Goal: Task Accomplishment & Management: Use online tool/utility

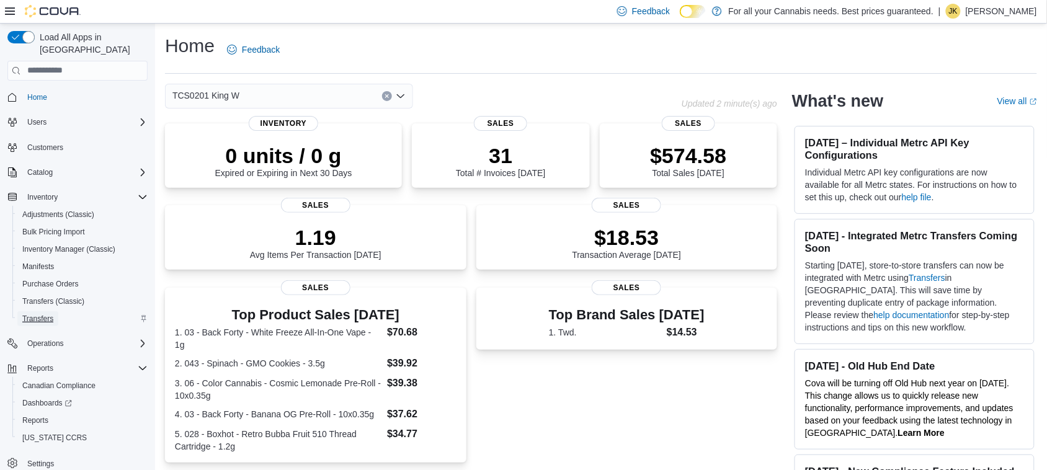
click at [50, 314] on span "Transfers" at bounding box center [37, 319] width 31 height 10
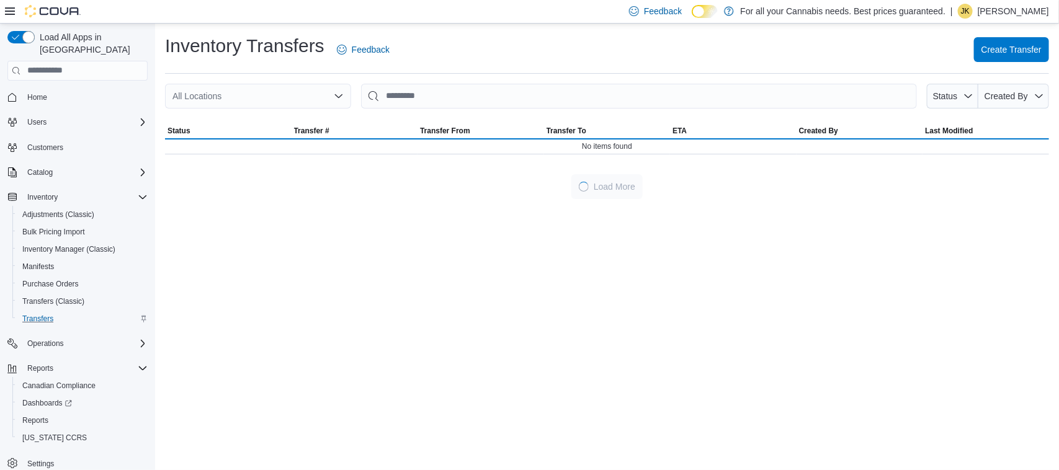
click at [996, 33] on div "Inventory Transfers Feedback Create Transfer" at bounding box center [607, 49] width 884 height 32
click at [999, 42] on span "Create Transfer" at bounding box center [1011, 49] width 60 height 25
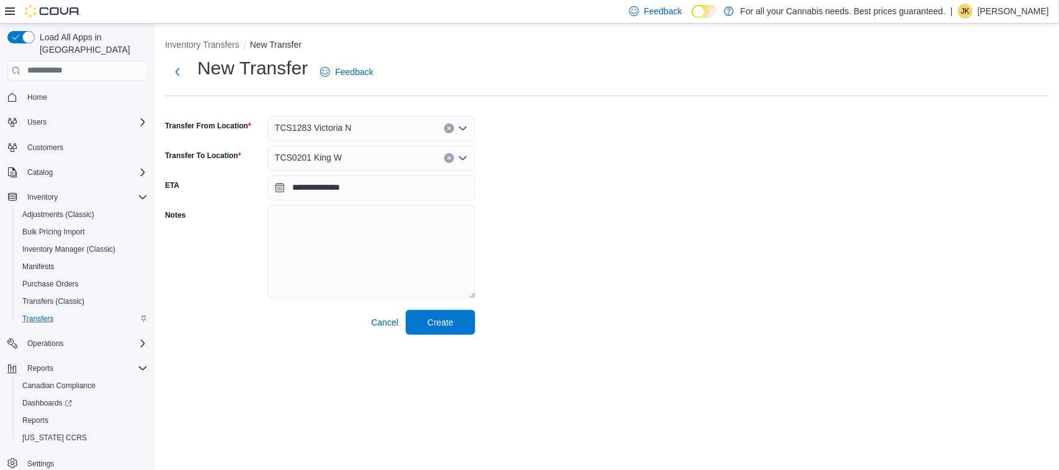
click at [380, 128] on div "TCS1283 Victoria N" at bounding box center [371, 128] width 208 height 25
type input "****"
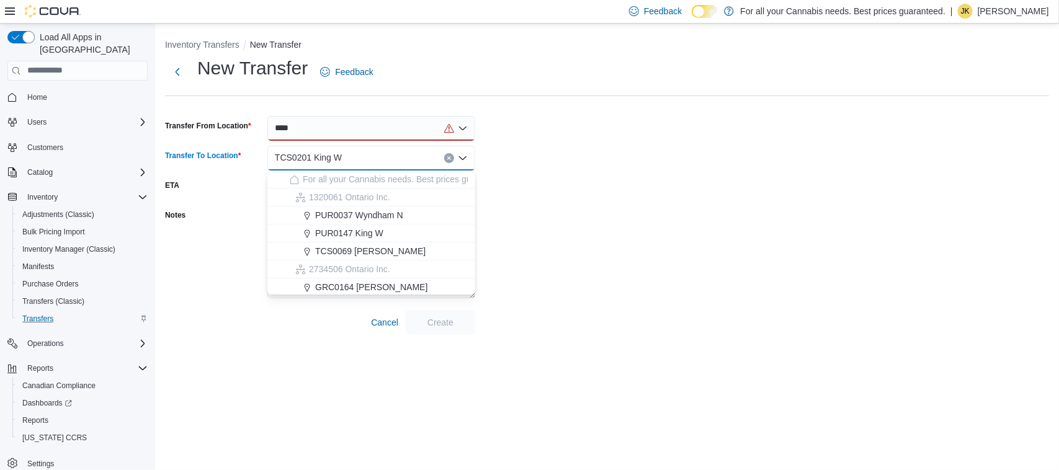
click at [380, 128] on div "****" at bounding box center [371, 128] width 208 height 25
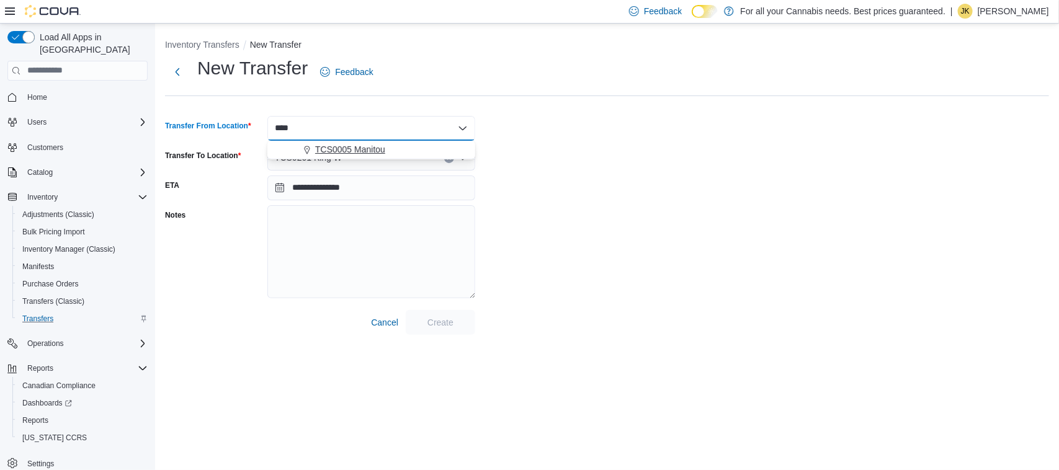
click at [373, 151] on span "TCS0005 Manitou" at bounding box center [350, 149] width 70 height 12
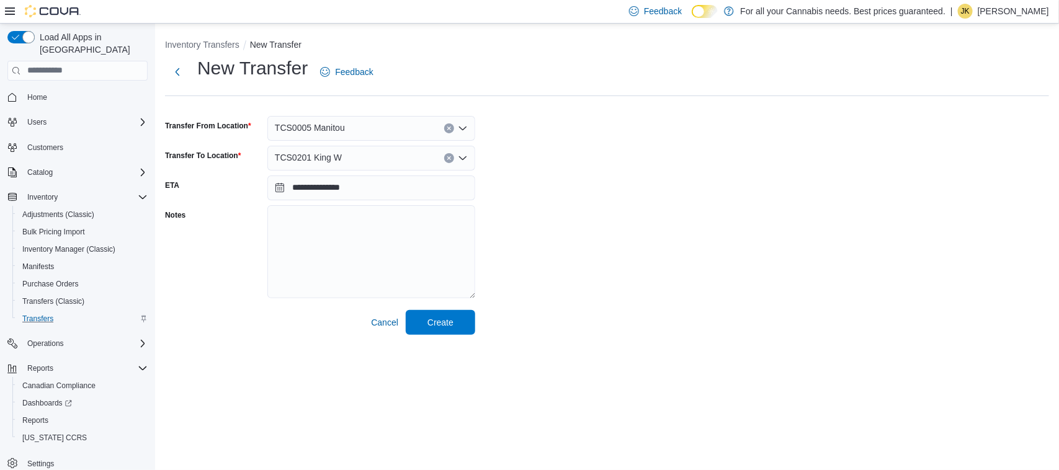
click at [566, 156] on div "**********" at bounding box center [607, 195] width 884 height 279
click at [442, 333] on span "Create" at bounding box center [440, 322] width 55 height 25
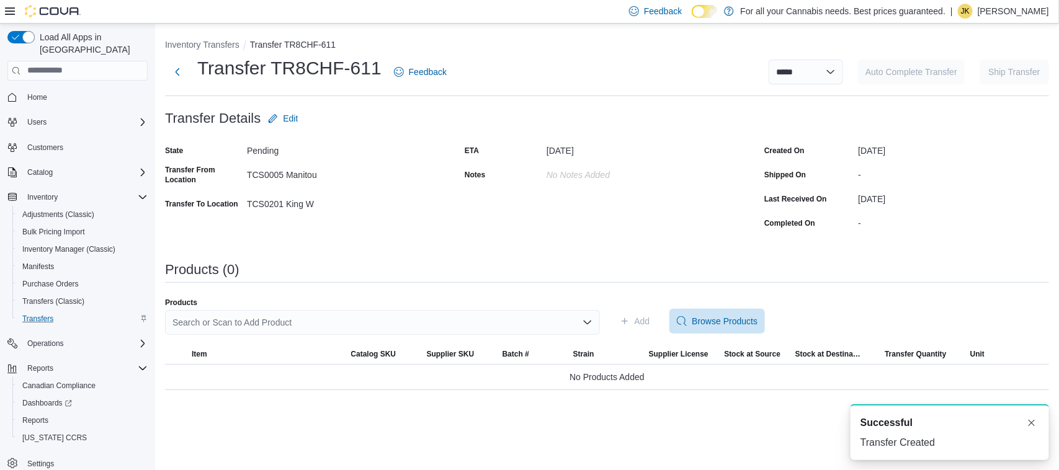
click at [565, 318] on div "Search or Scan to Add Product" at bounding box center [382, 322] width 435 height 25
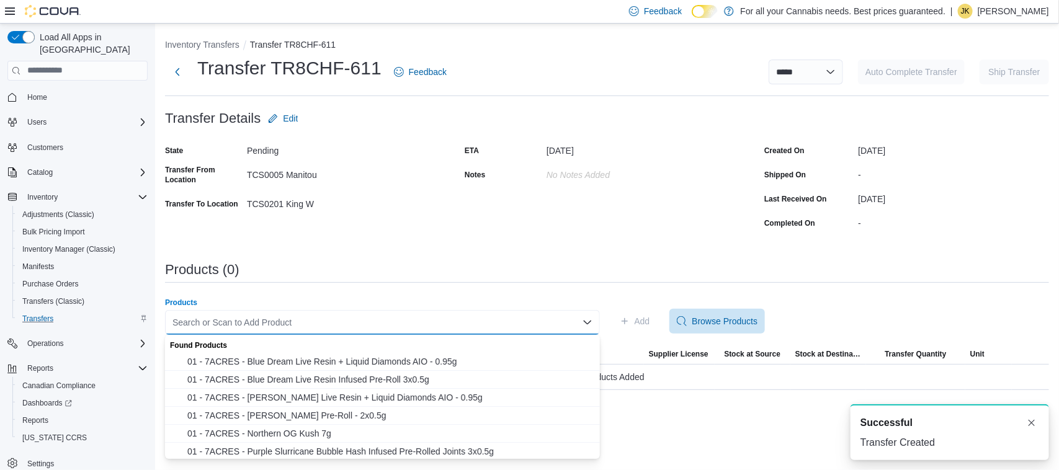
click at [500, 316] on div "Search or Scan to Add Product" at bounding box center [382, 322] width 435 height 25
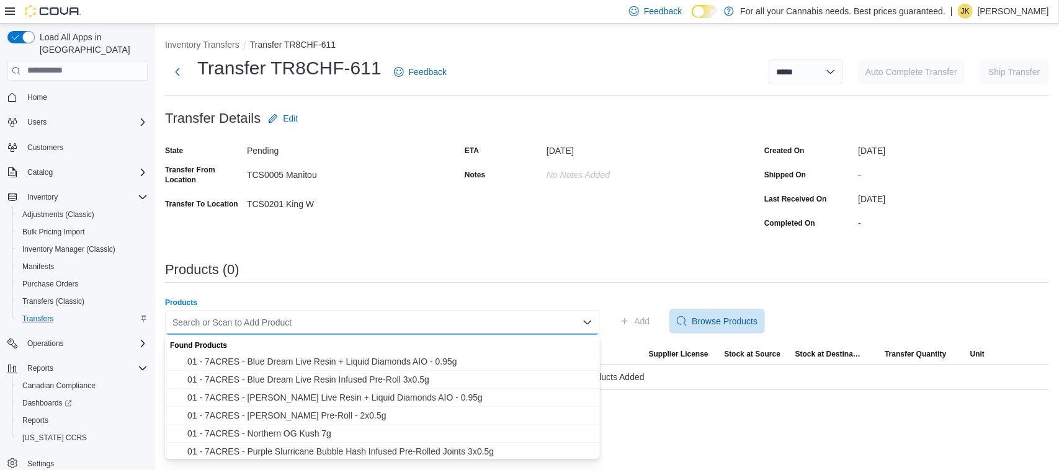
click at [293, 321] on div "Search or Scan to Add Product" at bounding box center [382, 322] width 435 height 25
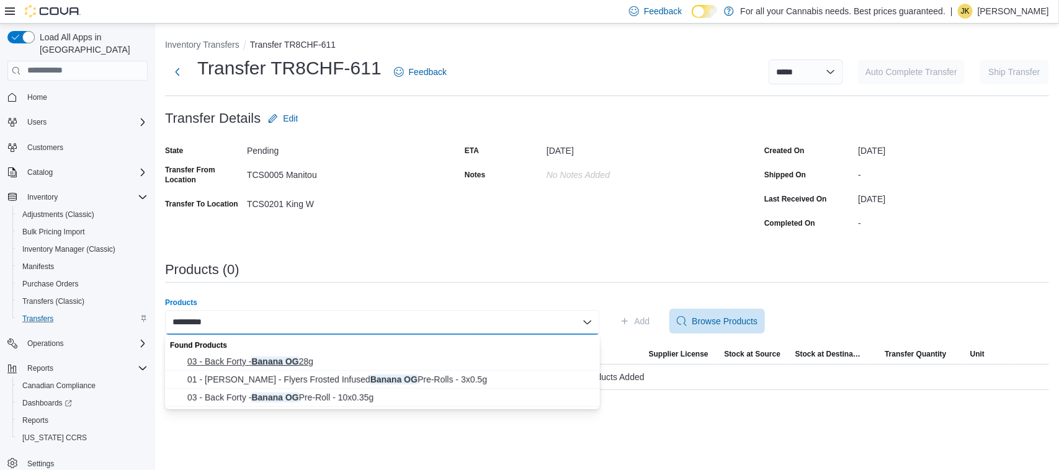
type input "*********"
click at [315, 364] on span "03 - Back Forty - [GEOGRAPHIC_DATA] OG 28g" at bounding box center [389, 361] width 405 height 12
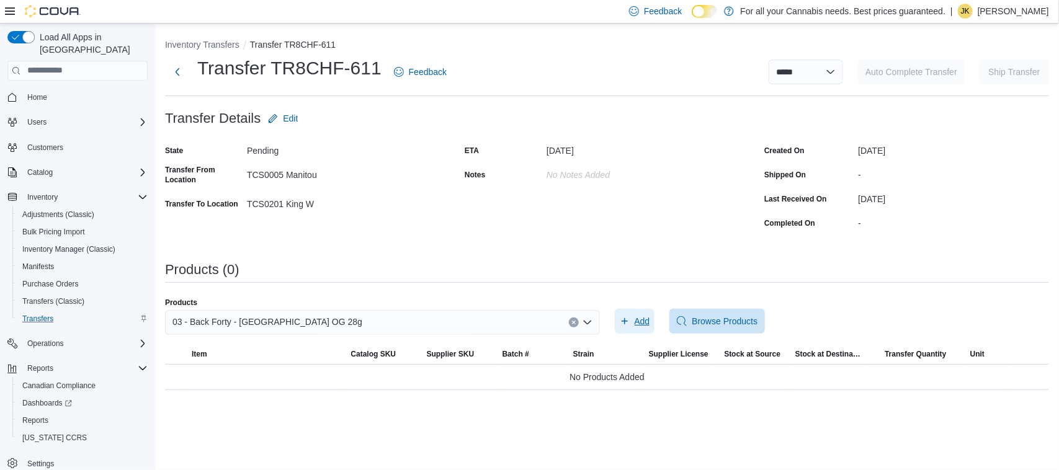
click at [623, 315] on span "Add" at bounding box center [635, 321] width 30 height 25
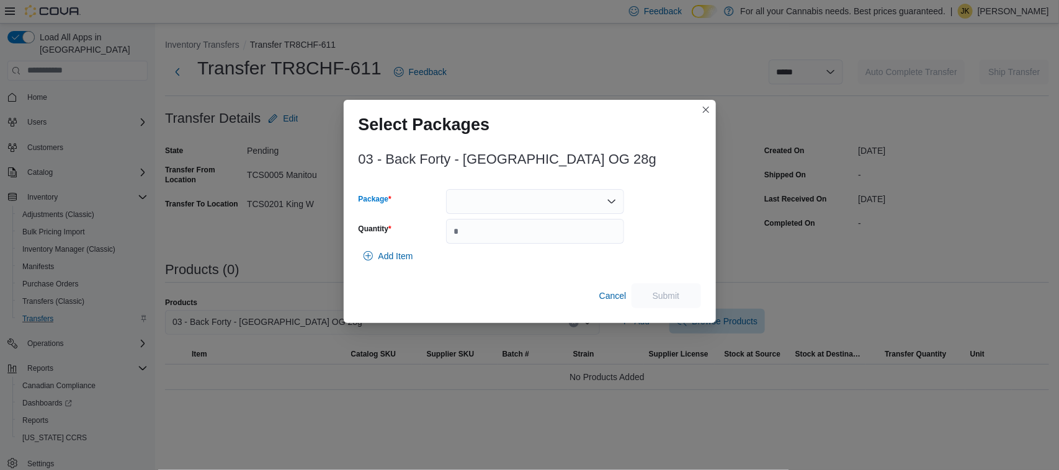
click at [490, 209] on div at bounding box center [535, 201] width 178 height 25
click at [556, 242] on span "10502990-01" at bounding box center [542, 240] width 148 height 12
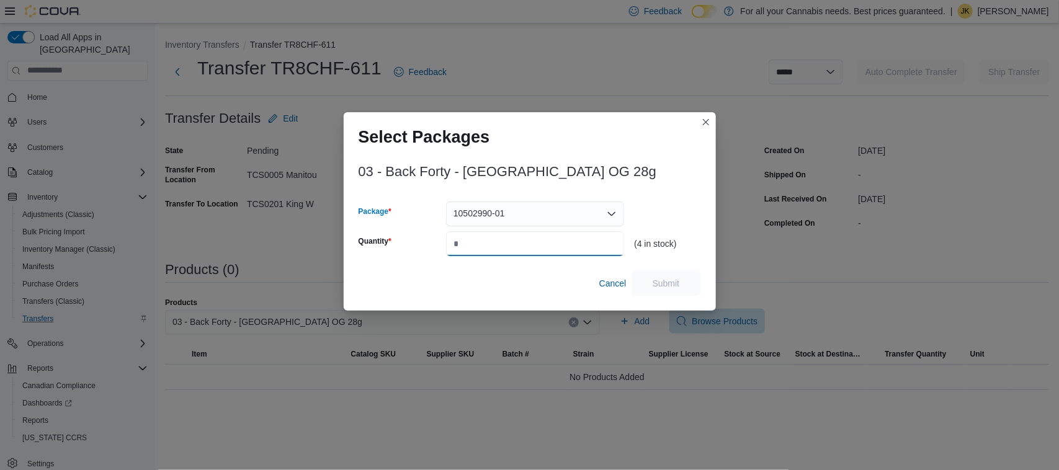
drag, startPoint x: 540, startPoint y: 239, endPoint x: 556, endPoint y: 242, distance: 17.0
click at [556, 242] on input "Quantity" at bounding box center [535, 243] width 178 height 25
type input "*"
click at [681, 292] on span "Submit" at bounding box center [666, 282] width 55 height 25
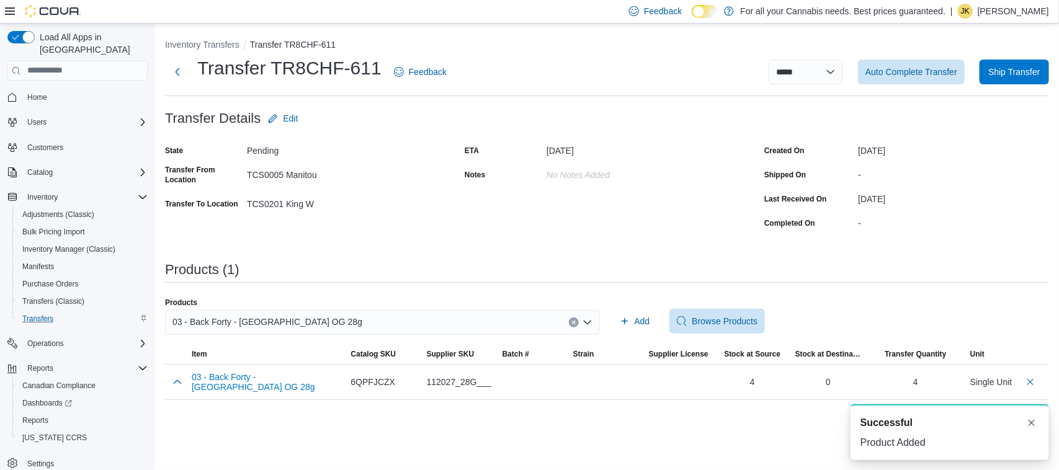
drag, startPoint x: 912, startPoint y: 300, endPoint x: 1005, endPoint y: 188, distance: 144.9
click at [1005, 189] on div "[DATE]" at bounding box center [953, 196] width 191 height 15
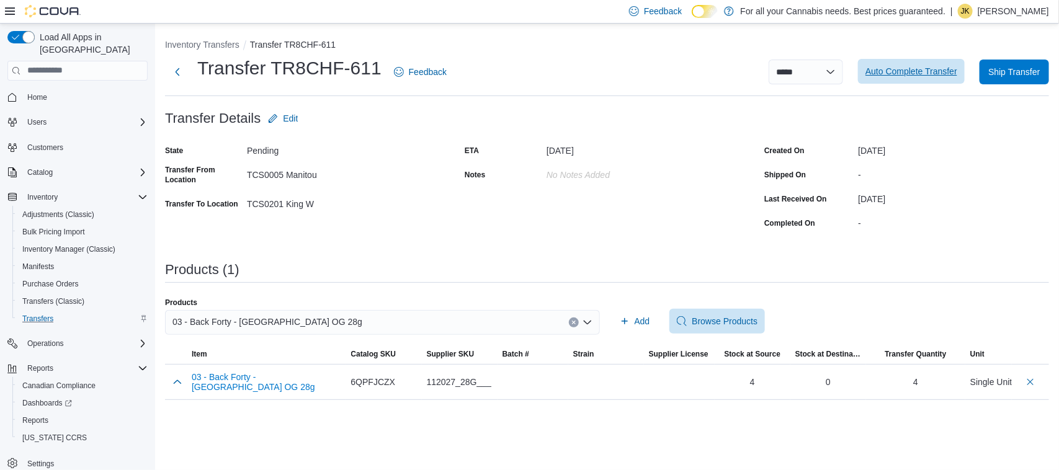
click at [932, 75] on span "Auto Complete Transfer" at bounding box center [911, 71] width 92 height 12
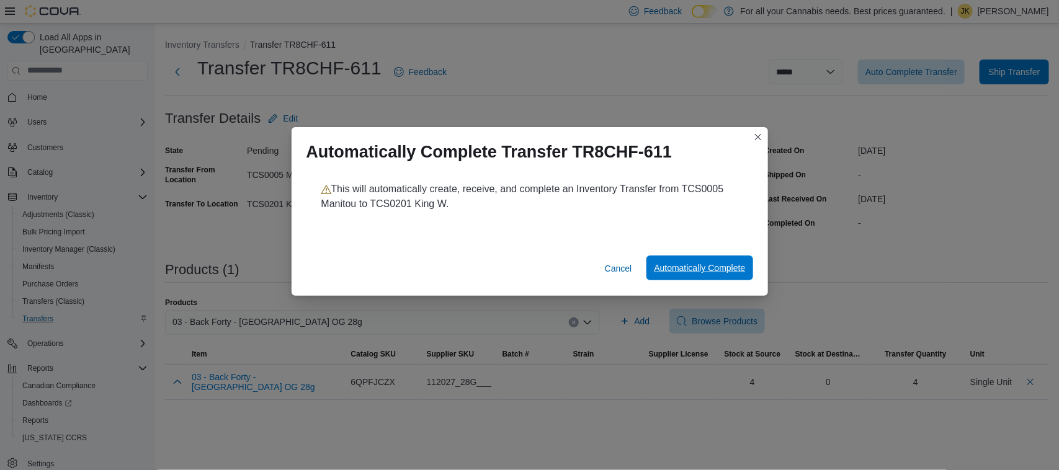
click at [705, 268] on span "Automatically Complete" at bounding box center [699, 268] width 91 height 12
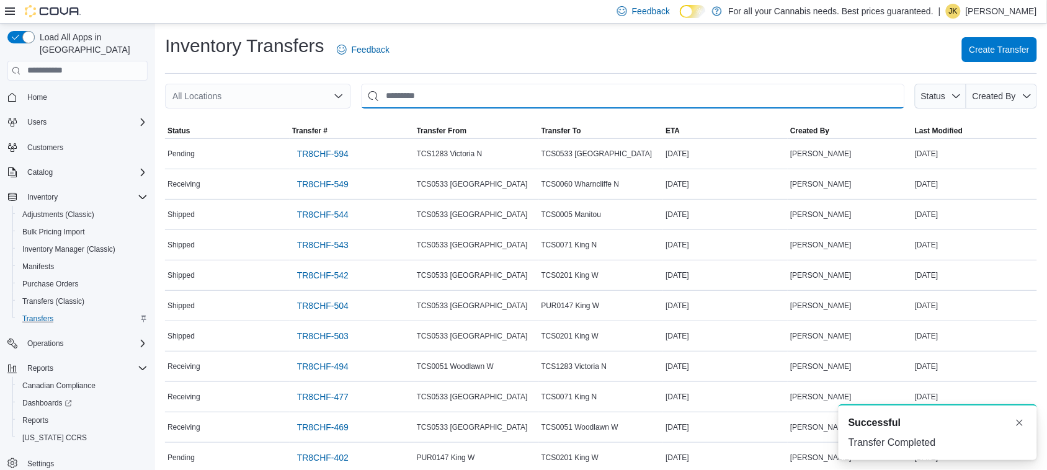
click at [764, 84] on input "This is a search bar. After typing your query, hit enter to filter the results …" at bounding box center [633, 96] width 544 height 25
click at [718, 53] on div "Inventory Transfers Feedback Create Transfer" at bounding box center [601, 49] width 872 height 32
